Goal: Obtain resource: Obtain resource

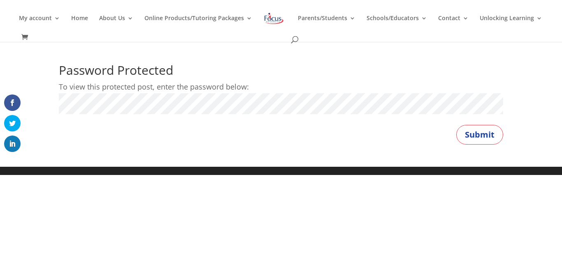
click at [456, 125] on button "Submit" at bounding box center [479, 135] width 47 height 20
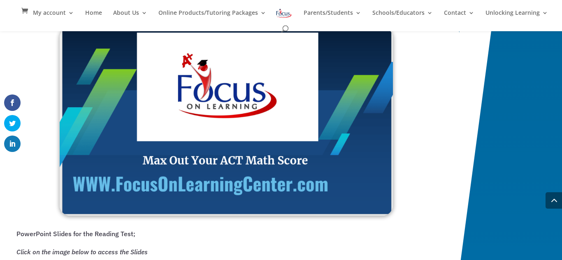
scroll to position [885, 0]
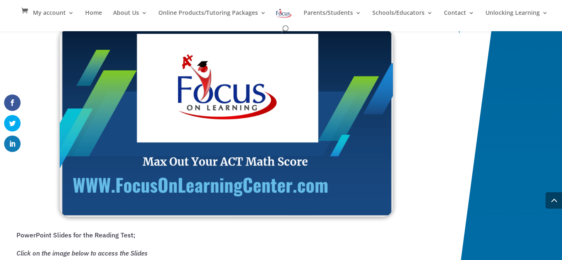
click at [290, 160] on img at bounding box center [226, 123] width 333 height 188
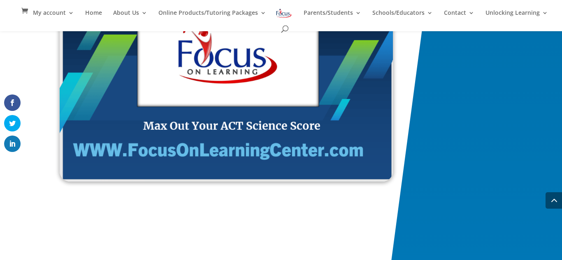
scroll to position [1418, 0]
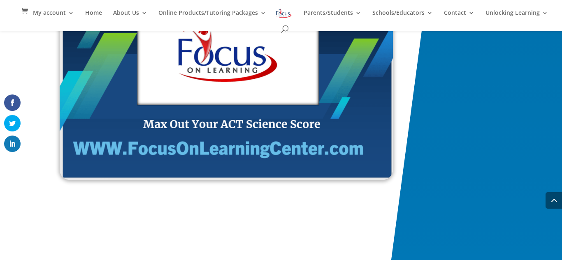
click at [292, 142] on img at bounding box center [226, 85] width 333 height 190
